Goal: Task Accomplishment & Management: Manage account settings

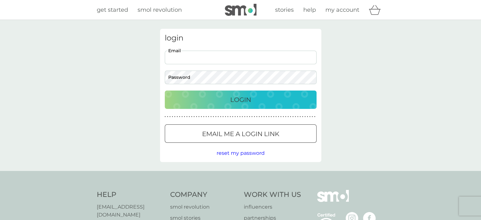
click at [233, 57] on input "Email" at bounding box center [241, 58] width 152 height 14
click at [230, 131] on div at bounding box center [240, 134] width 23 height 7
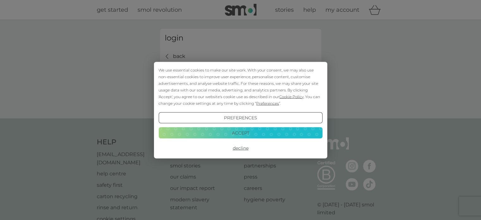
click at [236, 130] on button "Accept" at bounding box center [240, 132] width 164 height 11
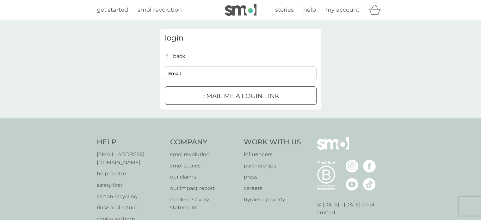
click at [192, 76] on input "Email" at bounding box center [241, 73] width 152 height 14
type input "[EMAIL_ADDRESS][DOMAIN_NAME]"
click button "Email me a login link" at bounding box center [241, 95] width 152 height 18
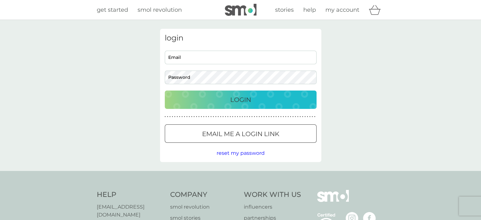
click at [338, 8] on span "my account" at bounding box center [342, 9] width 34 height 7
click at [184, 59] on input "Email" at bounding box center [241, 58] width 152 height 14
type input "[EMAIL_ADDRESS][DOMAIN_NAME]"
click at [165, 90] on button "Login" at bounding box center [241, 99] width 152 height 18
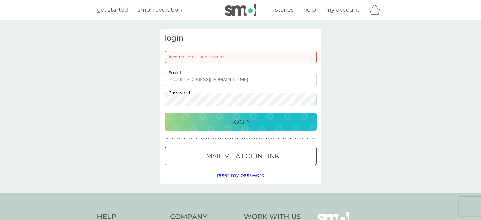
click at [124, 98] on div "login Incorrect email or password trevytrev100@gmail.com Email Password Login ●…" at bounding box center [240, 106] width 481 height 173
click at [223, 109] on div "login Incorrect email or password trevytrev100@gmail.com Email Password Login ●…" at bounding box center [240, 106] width 161 height 155
click at [226, 120] on div "Login" at bounding box center [240, 122] width 139 height 10
click at [239, 160] on p "Email me a login link" at bounding box center [240, 156] width 77 height 10
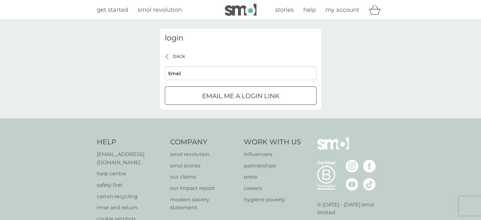
click at [373, 9] on icon "basket" at bounding box center [374, 12] width 11 height 6
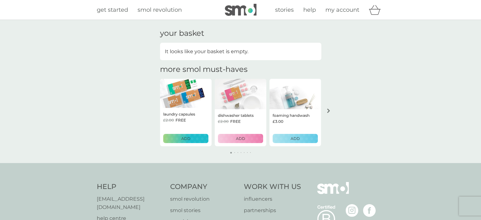
click at [292, 137] on p "ADD" at bounding box center [295, 138] width 9 height 6
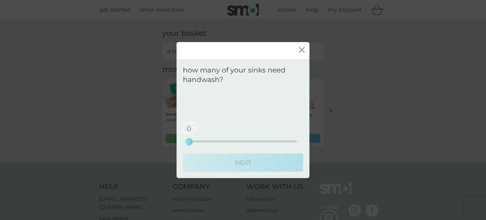
click at [301, 49] on icon "close" at bounding box center [300, 49] width 3 height 5
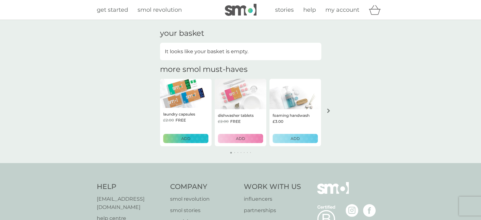
click at [300, 106] on img at bounding box center [295, 94] width 52 height 30
click at [351, 13] on span "my account" at bounding box center [342, 9] width 34 height 7
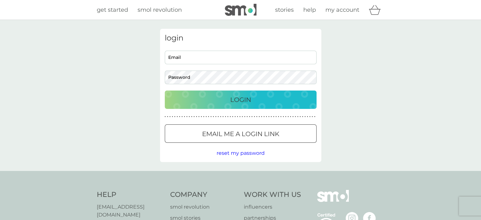
click at [349, 9] on span "my account" at bounding box center [342, 9] width 34 height 7
click at [180, 63] on input "Email" at bounding box center [241, 58] width 152 height 14
click at [109, 10] on span "get started" at bounding box center [112, 9] width 31 height 7
type input "[EMAIL_ADDRESS][DOMAIN_NAME]"
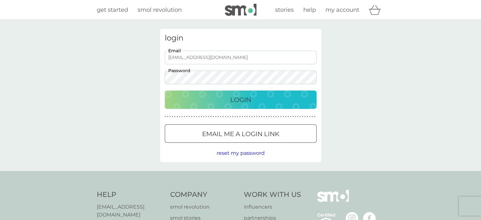
click at [255, 97] on div "Login" at bounding box center [240, 100] width 139 height 10
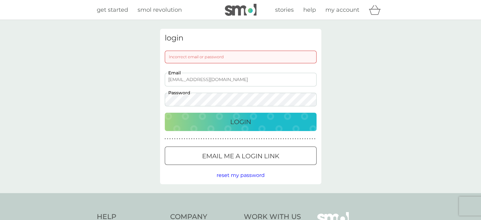
click at [114, 100] on div "login Incorrect email or password trevytrev100@gmail.com Email Password Login ●…" at bounding box center [240, 106] width 481 height 173
click at [233, 120] on p "Login" at bounding box center [240, 122] width 21 height 10
click at [248, 177] on span "reset my password" at bounding box center [241, 175] width 48 height 6
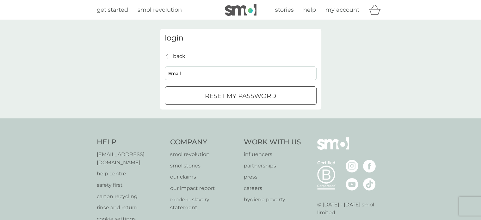
click at [343, 14] on link "my account" at bounding box center [342, 9] width 34 height 9
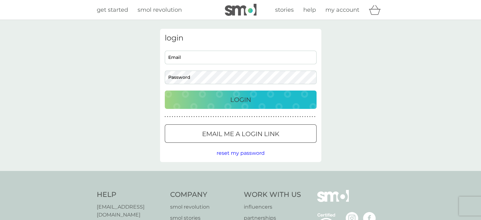
click at [343, 13] on span "my account" at bounding box center [342, 9] width 34 height 7
click at [236, 152] on span "reset my password" at bounding box center [241, 153] width 48 height 6
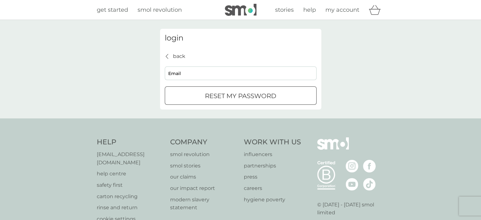
click at [210, 73] on input "Email" at bounding box center [241, 73] width 152 height 14
type input "[EMAIL_ADDRESS][DOMAIN_NAME]"
click at [239, 96] on div "submit" at bounding box center [241, 96] width 6 height 6
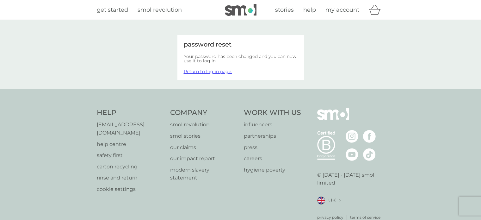
click at [206, 72] on link "Return to log in page." at bounding box center [208, 72] width 48 height 6
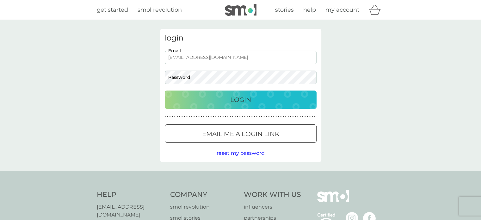
type input "[EMAIL_ADDRESS][DOMAIN_NAME]"
click at [209, 96] on div "Login" at bounding box center [240, 100] width 139 height 10
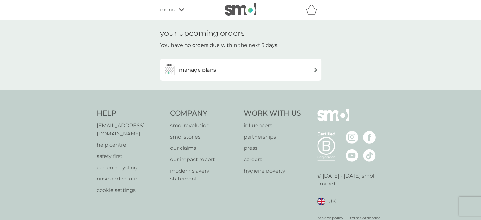
click at [243, 72] on div "manage plans" at bounding box center [240, 69] width 155 height 13
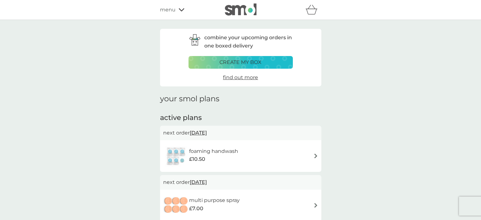
scroll to position [63, 0]
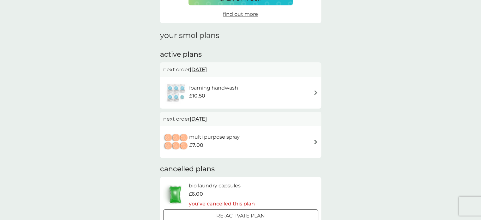
click at [243, 91] on div "foaming handwash £10.50" at bounding box center [216, 93] width 55 height 18
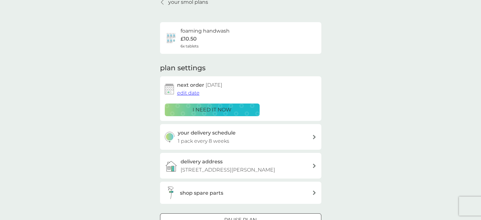
scroll to position [63, 0]
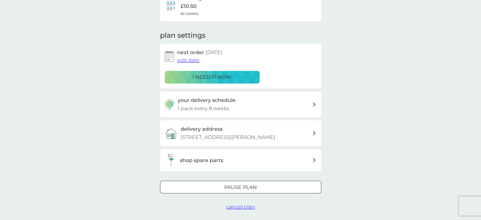
click at [236, 72] on button "i need it now" at bounding box center [212, 77] width 95 height 13
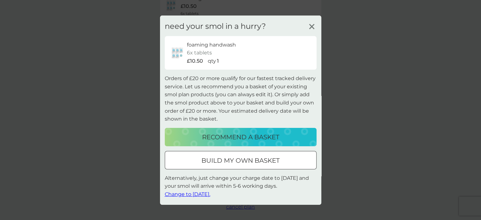
click at [195, 194] on span "Change to tomorrow." at bounding box center [188, 194] width 46 height 6
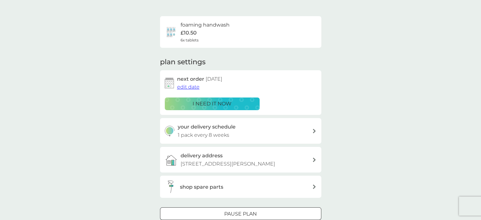
scroll to position [0, 0]
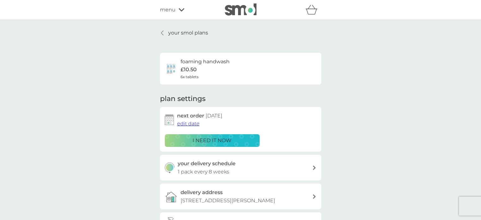
click at [185, 125] on span "edit date" at bounding box center [188, 123] width 22 height 6
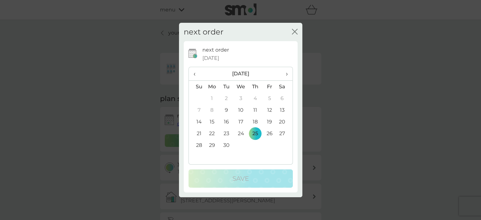
click at [225, 107] on td "9" at bounding box center [226, 110] width 14 height 12
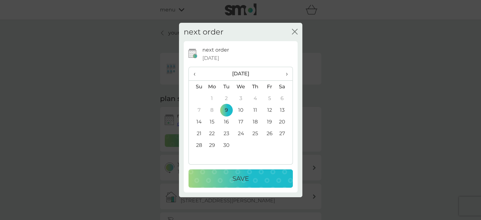
click at [238, 176] on p "Save" at bounding box center [240, 178] width 16 height 10
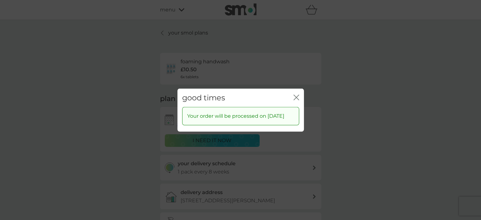
click at [296, 95] on icon "close" at bounding box center [295, 97] width 3 height 5
